Goal: Check status: Check status

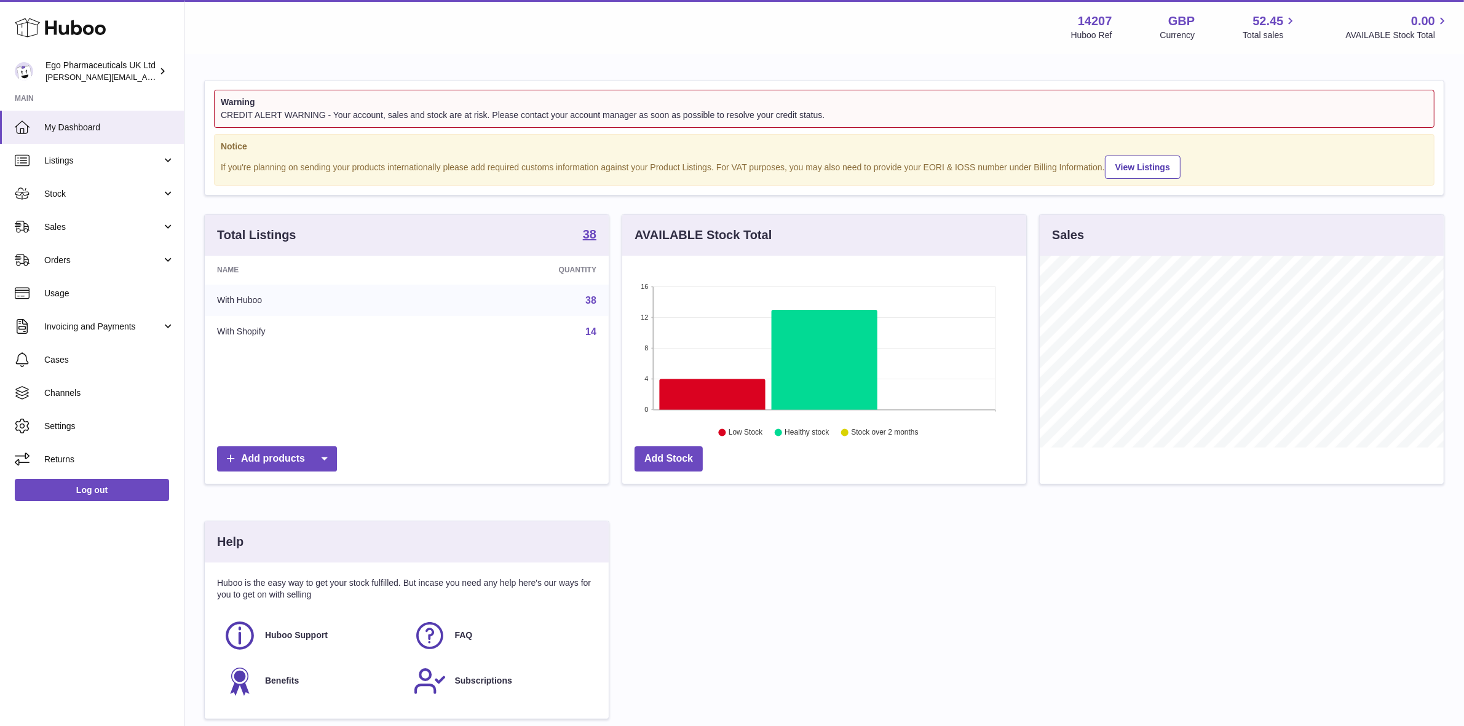
scroll to position [614740, 614529]
click at [77, 257] on span "Orders" at bounding box center [102, 261] width 117 height 12
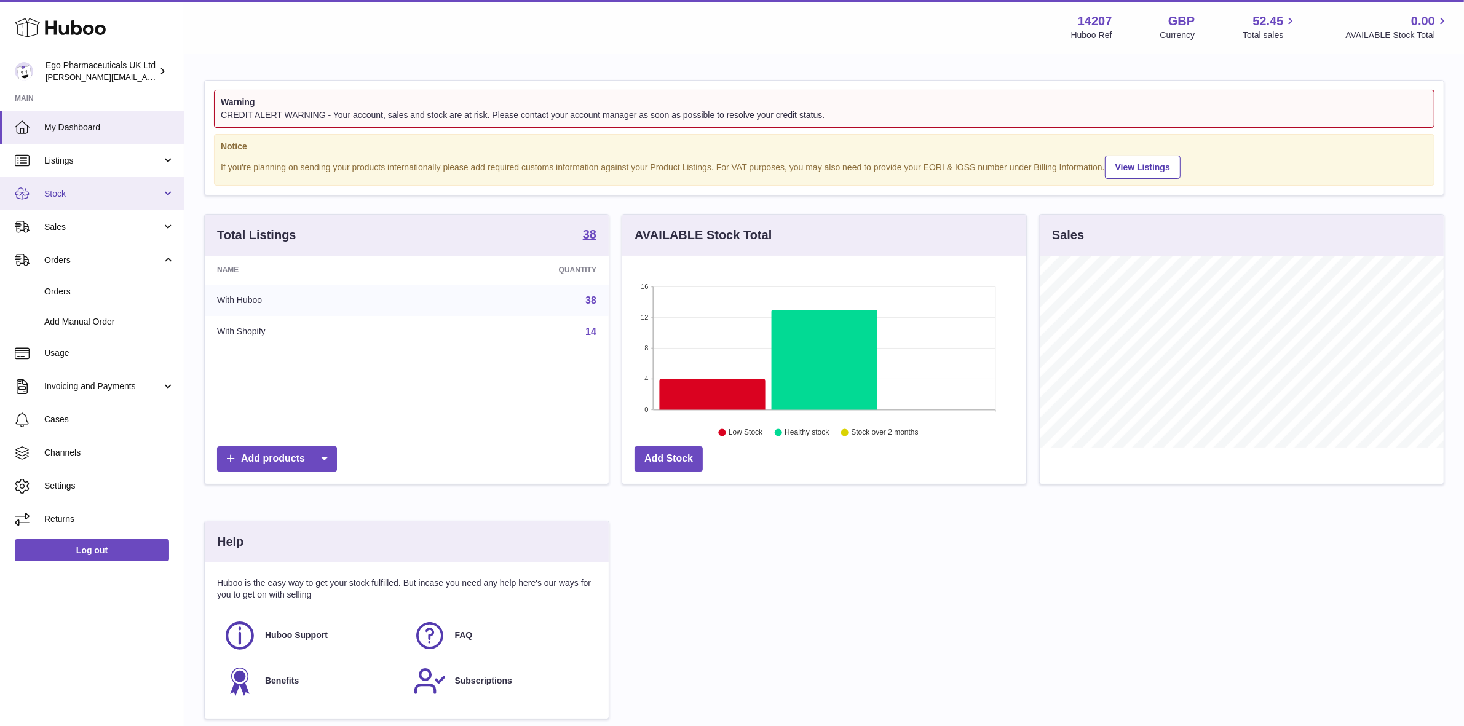
click at [81, 191] on span "Stock" at bounding box center [102, 194] width 117 height 12
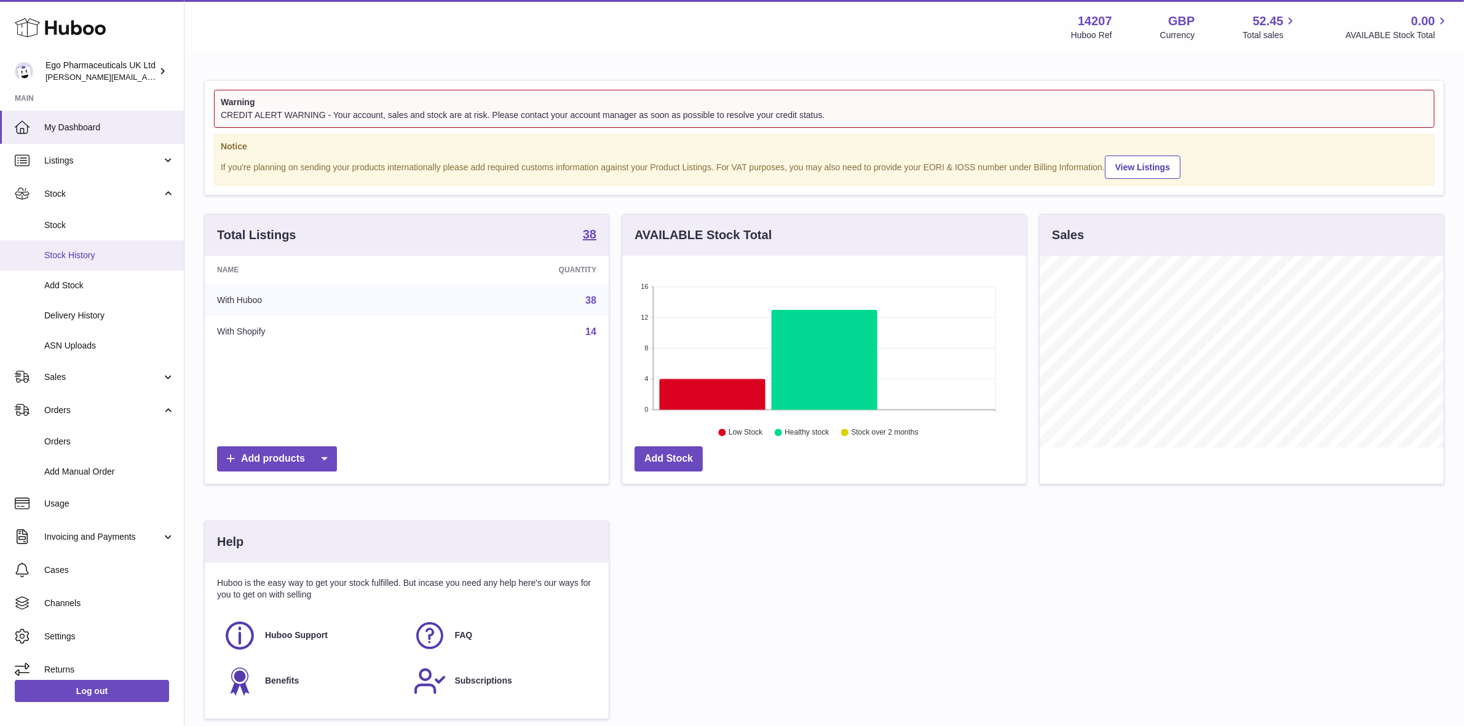
click at [60, 253] on span "Stock History" at bounding box center [109, 256] width 130 height 12
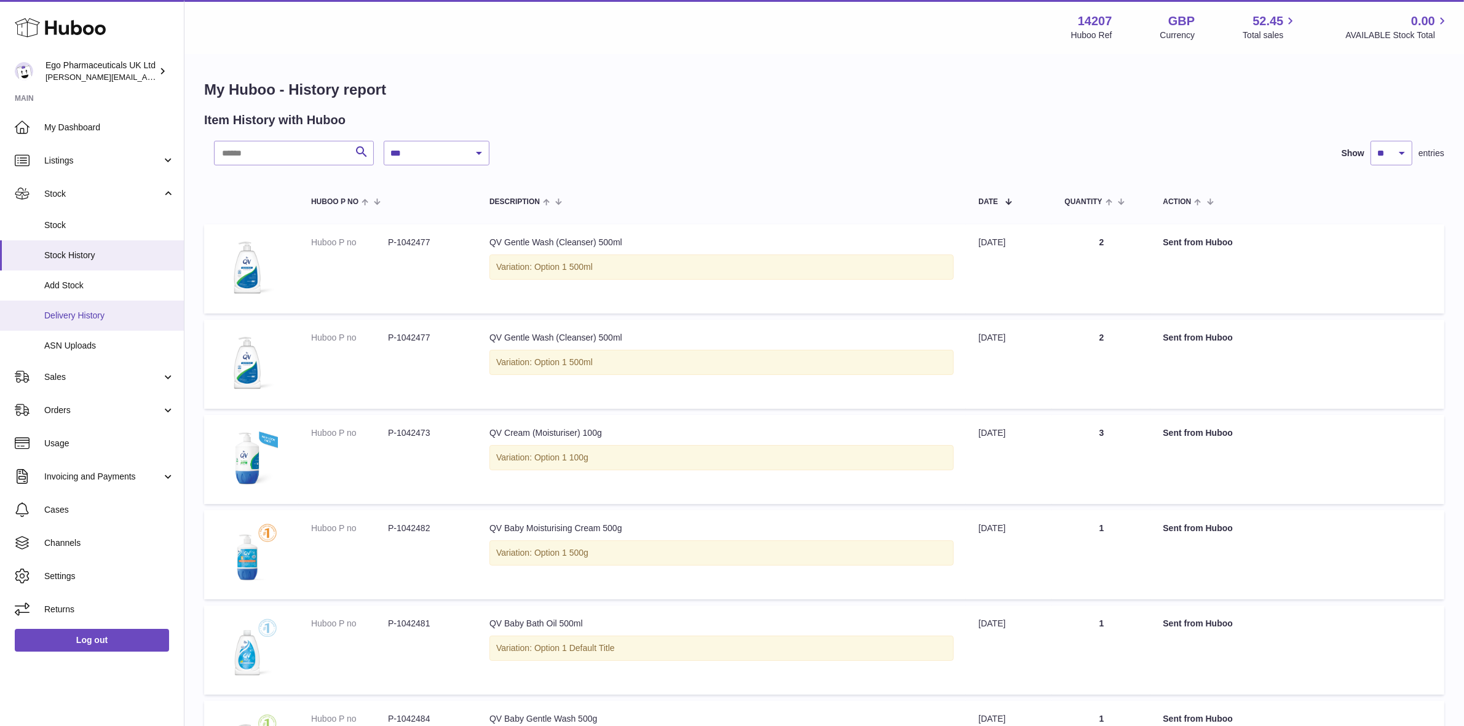
click at [65, 314] on span "Delivery History" at bounding box center [109, 316] width 130 height 12
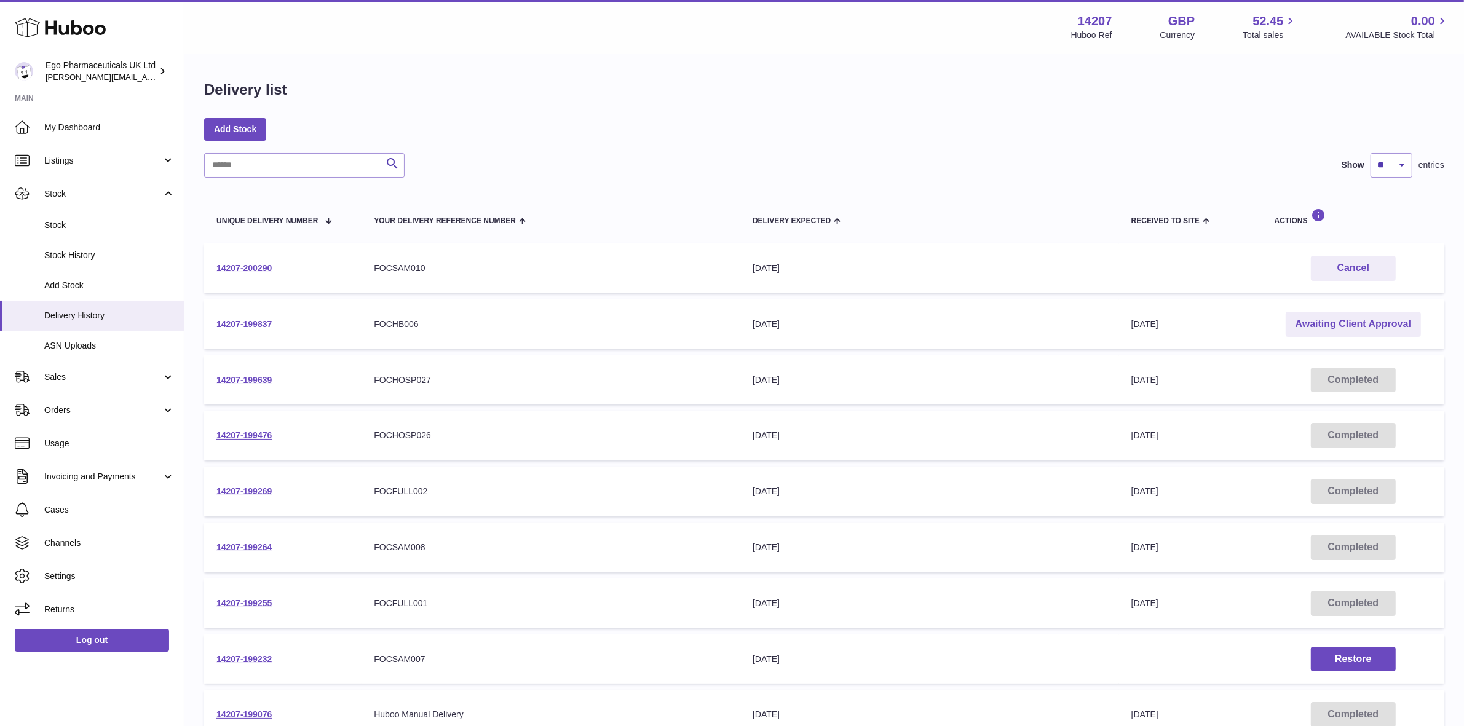
click at [267, 326] on link "14207-199837" at bounding box center [243, 324] width 55 height 10
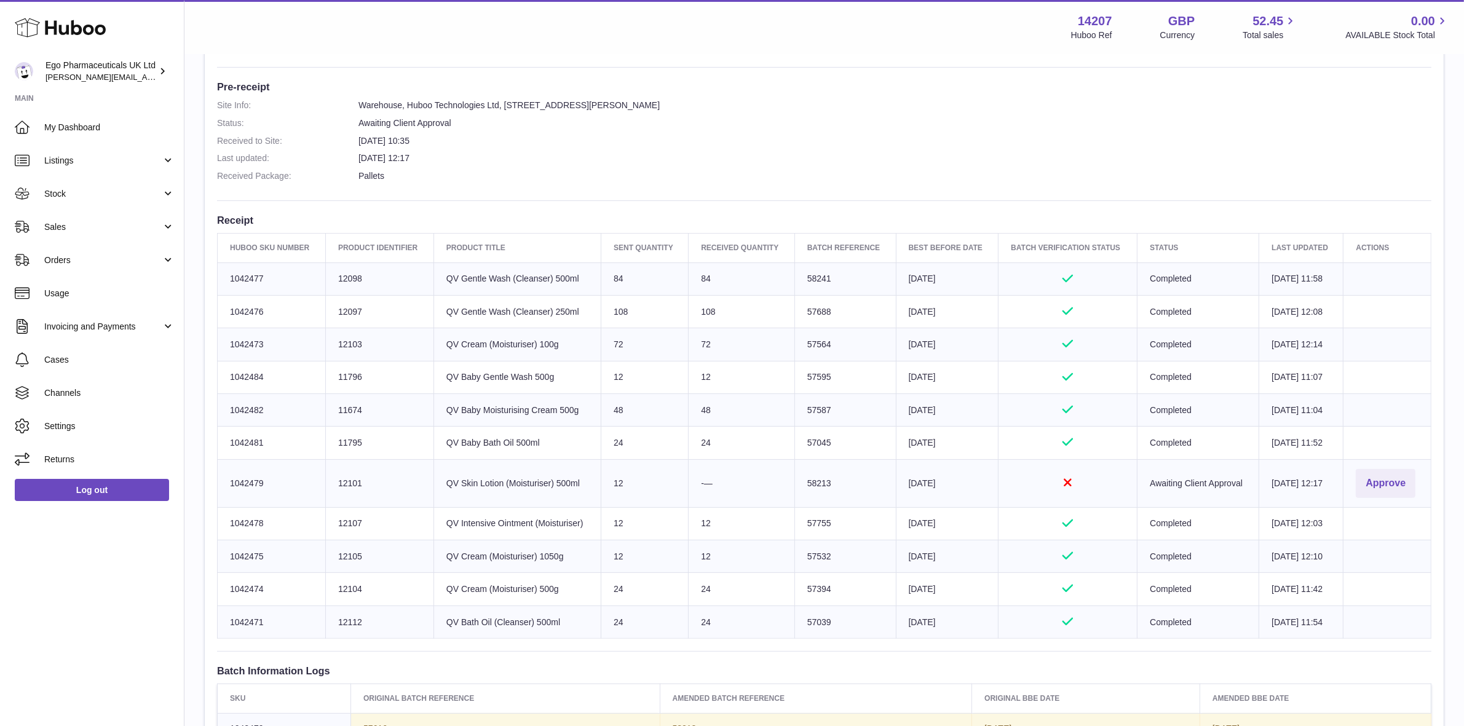
scroll to position [307, 0]
click at [647, 278] on td "Sent Quantity 84" at bounding box center [644, 277] width 87 height 33
drag, startPoint x: 647, startPoint y: 278, endPoint x: 624, endPoint y: 352, distance: 77.8
click at [624, 360] on tbody "Huboo SKU Number 1042477 Client Identifier 12098 Product title QV Gentle Wash (…" at bounding box center [825, 449] width 1214 height 376
click at [632, 279] on td "Sent Quantity 84" at bounding box center [644, 277] width 87 height 33
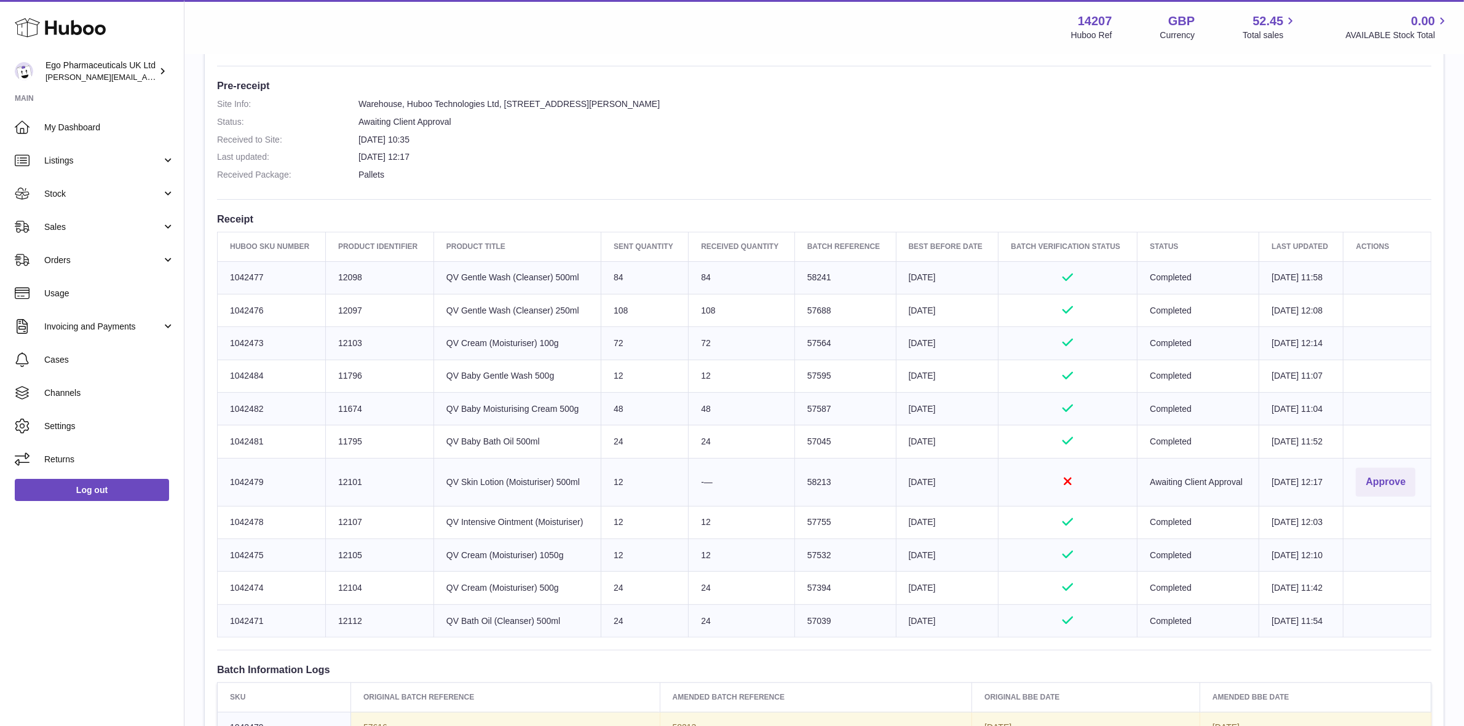
drag, startPoint x: 260, startPoint y: 250, endPoint x: 1368, endPoint y: 627, distance: 1171.3
click at [1368, 627] on table "Huboo SKU Number Product Identifier Product title Sent Quantity Received Quanti…" at bounding box center [824, 435] width 1214 height 406
copy table "SKU Number Product Identifier Product title Sent Quantity Received Quantity Bat…"
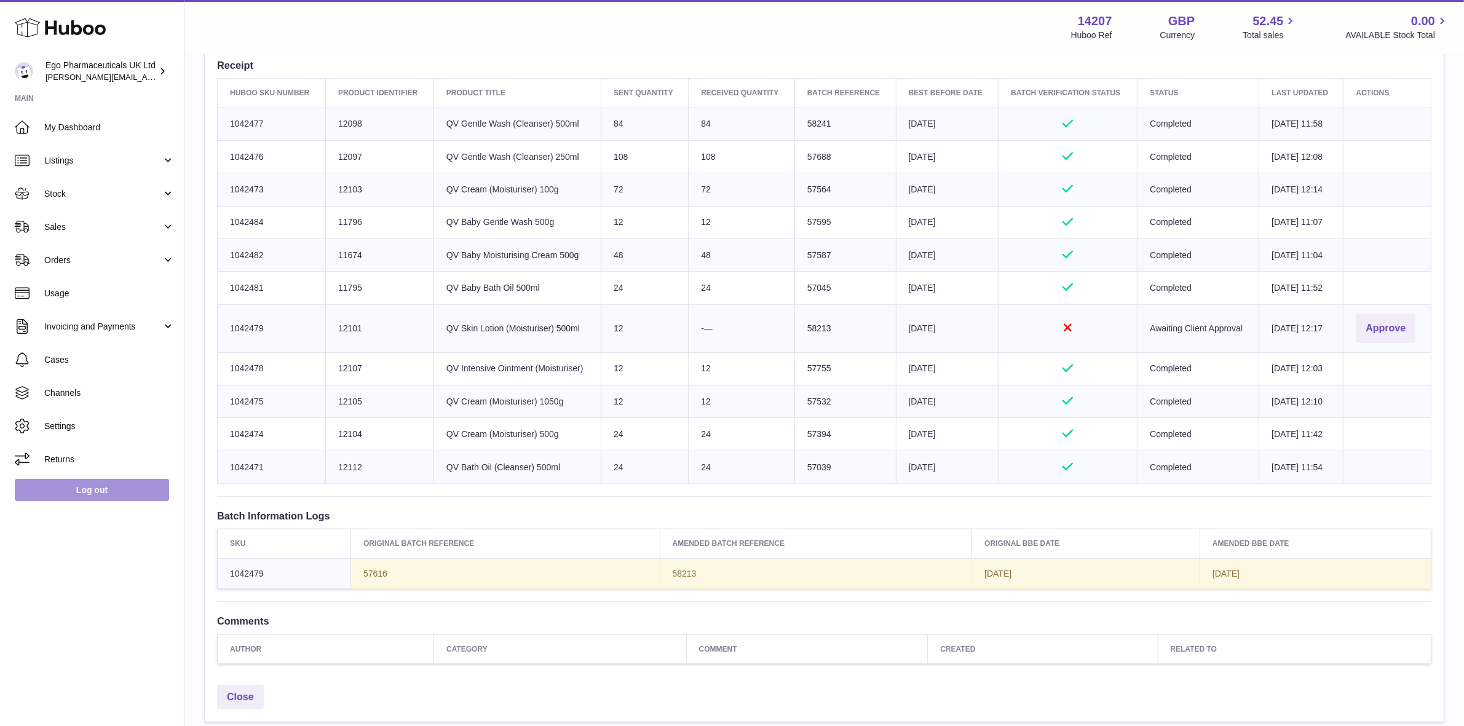
click at [99, 483] on link "Log out" at bounding box center [92, 490] width 154 height 22
